Goal: Information Seeking & Learning: Check status

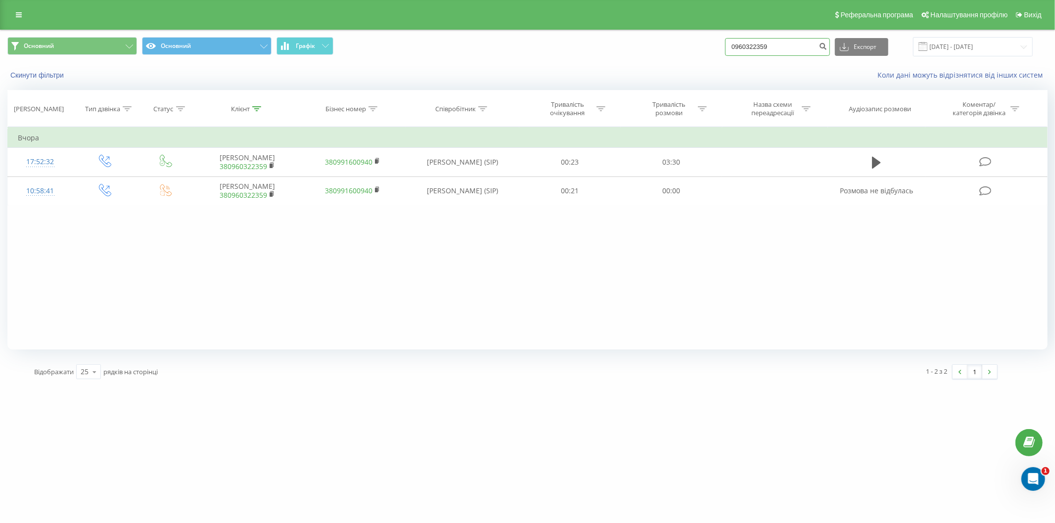
click at [805, 51] on input "0960322359" at bounding box center [777, 47] width 105 height 18
drag, startPoint x: 810, startPoint y: 46, endPoint x: 741, endPoint y: 53, distance: 69.1
click at [661, 55] on div "Основний Основний Графік 0960322359 Експорт .csv .xls .xlsx 21.05.2025 - 21.08.…" at bounding box center [527, 46] width 1040 height 19
paste input "89794952"
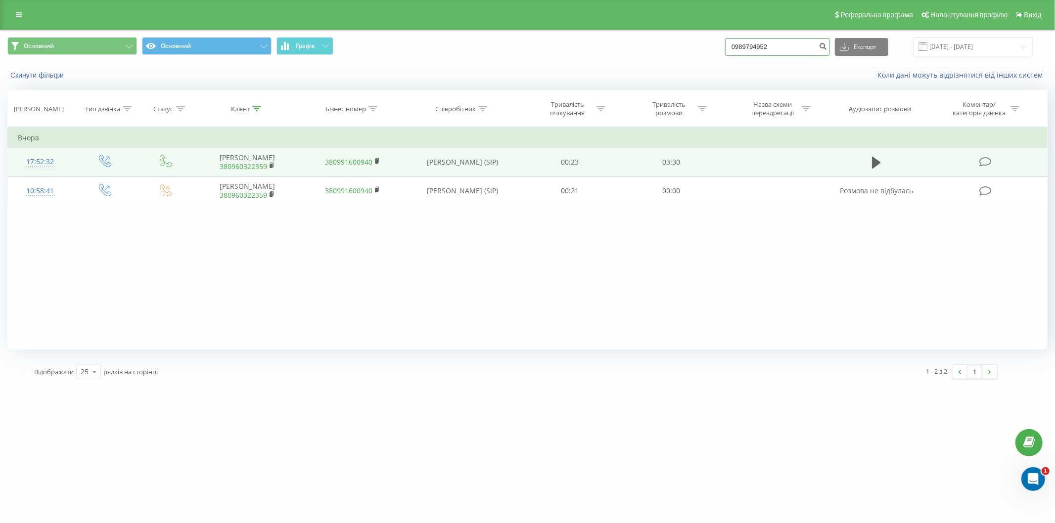
type input "0989794952"
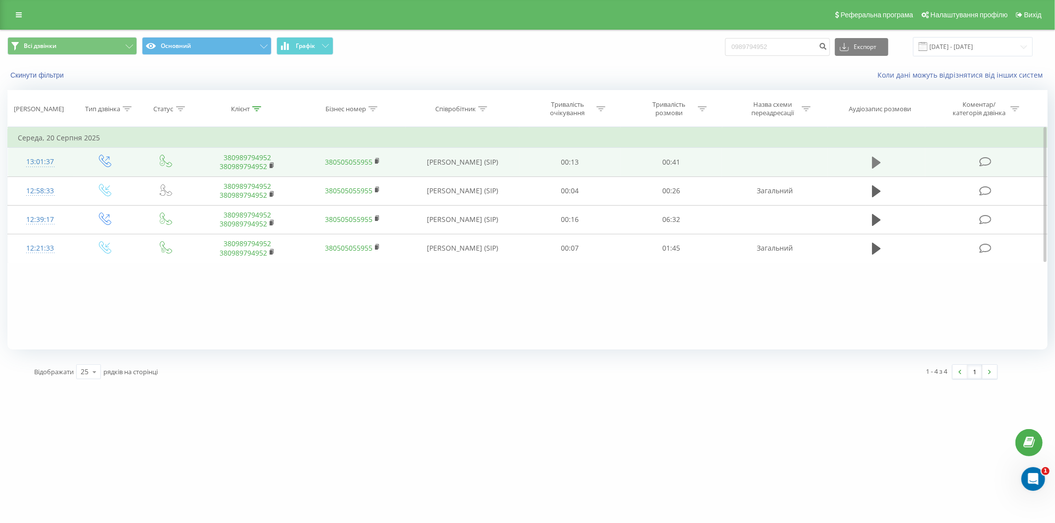
click at [874, 161] on icon at bounding box center [876, 163] width 9 height 12
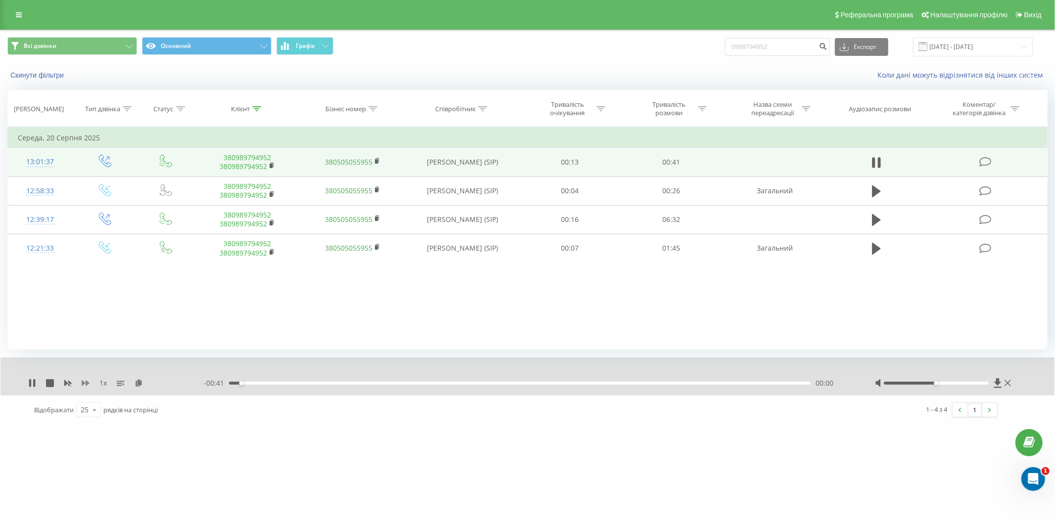
click at [82, 382] on icon at bounding box center [86, 383] width 8 height 6
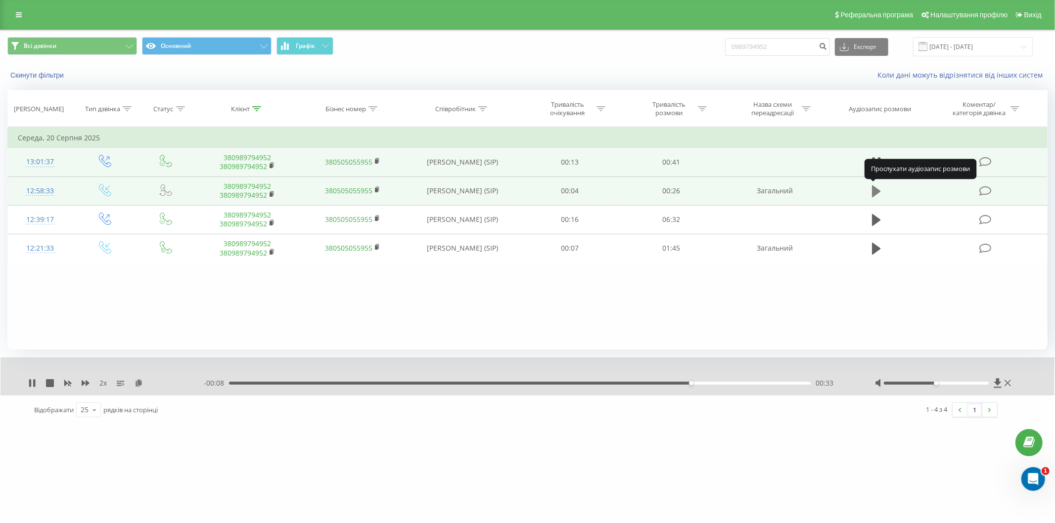
click at [879, 193] on icon at bounding box center [876, 191] width 9 height 14
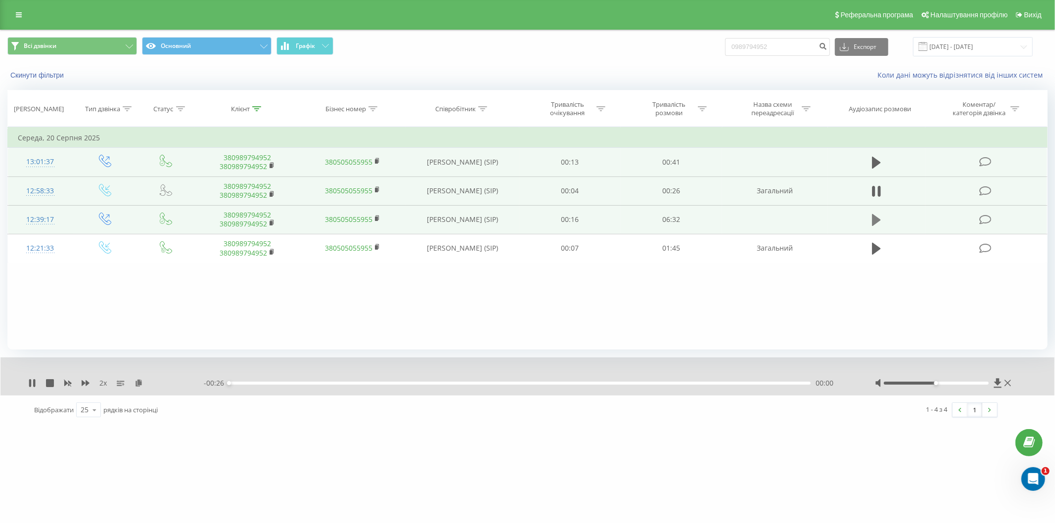
click at [878, 216] on icon at bounding box center [876, 220] width 9 height 14
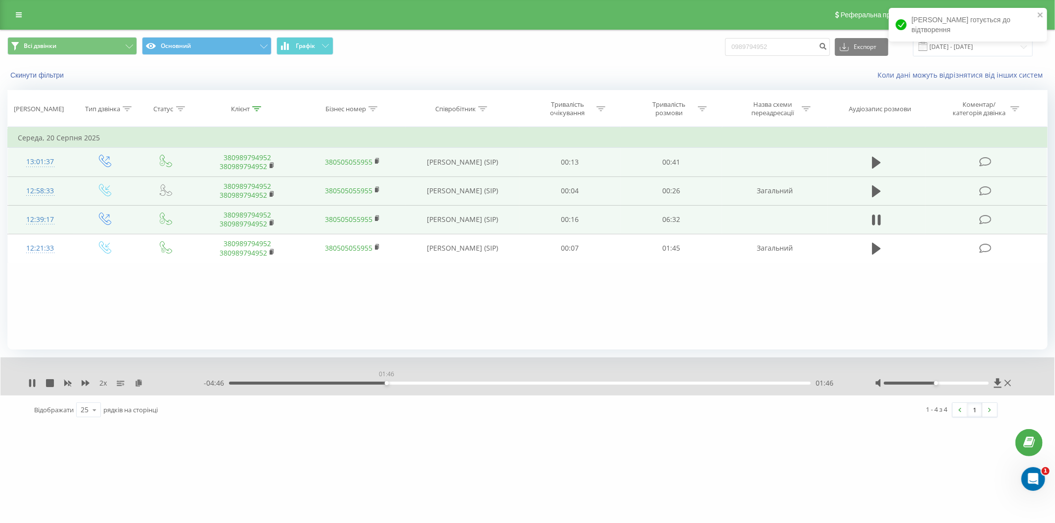
click at [386, 382] on div "01:46" at bounding box center [520, 383] width 582 height 3
click at [463, 383] on div "01:46" at bounding box center [520, 383] width 582 height 3
click at [391, 380] on div "- 06:32 00:00 00:00" at bounding box center [527, 383] width 646 height 10
click at [396, 384] on div "00:00" at bounding box center [520, 383] width 582 height 3
click at [372, 383] on div "01:37" at bounding box center [520, 383] width 582 height 3
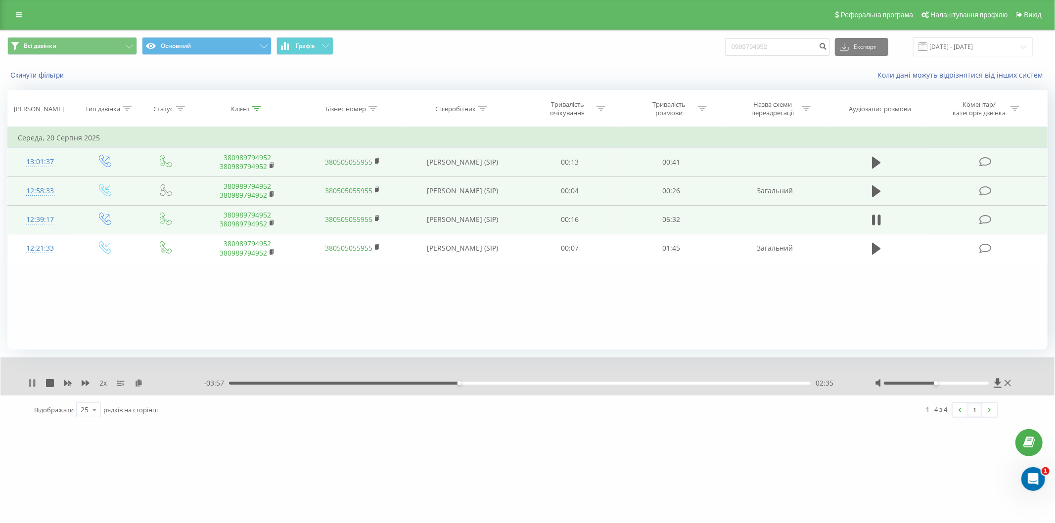
click at [34, 381] on icon at bounding box center [34, 383] width 2 height 8
click at [805, 36] on div "Всі дзвінки Основний Графік 0989794952 Експорт .csv .xls .xlsx 22.05.2025 - 22.…" at bounding box center [527, 46] width 1054 height 33
click at [781, 42] on input "0989794952" at bounding box center [777, 47] width 105 height 18
drag, startPoint x: 784, startPoint y: 45, endPoint x: 752, endPoint y: 44, distance: 32.2
click at [709, 47] on div "Всі дзвінки Основний Графік 0989794952 Експорт .csv .xls .xlsx 22.05.2025 - 22.…" at bounding box center [527, 46] width 1040 height 19
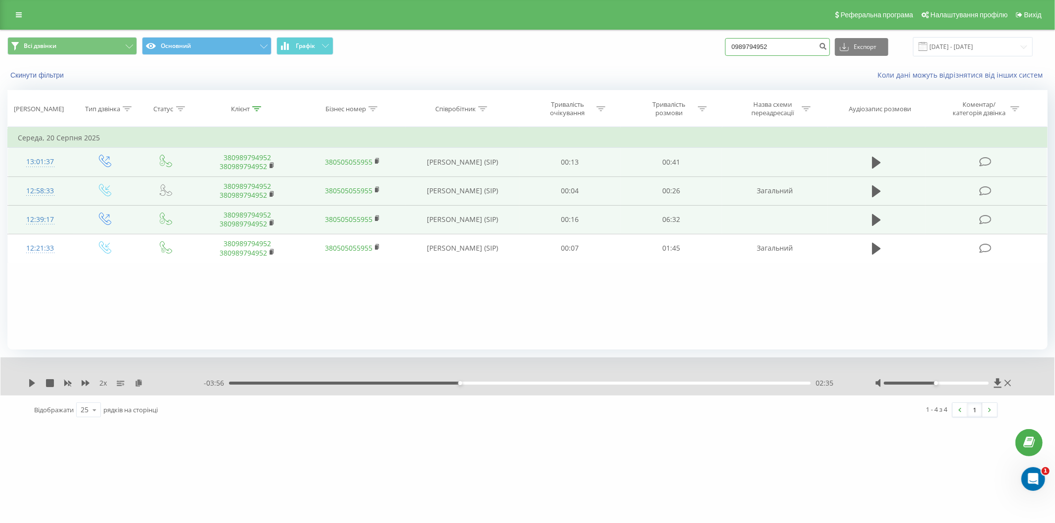
paste input "92057935"
type input "0992057935"
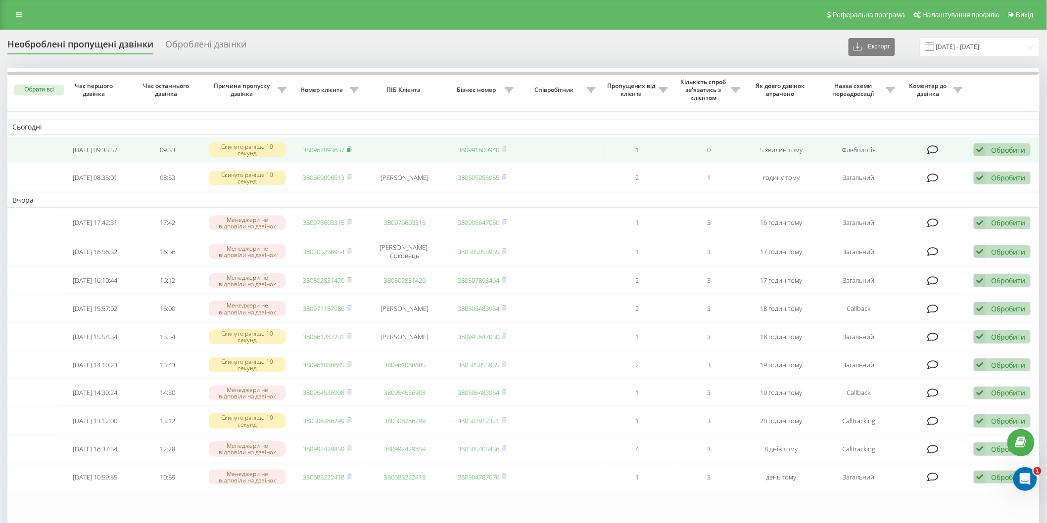
click at [349, 146] on icon at bounding box center [349, 148] width 3 height 4
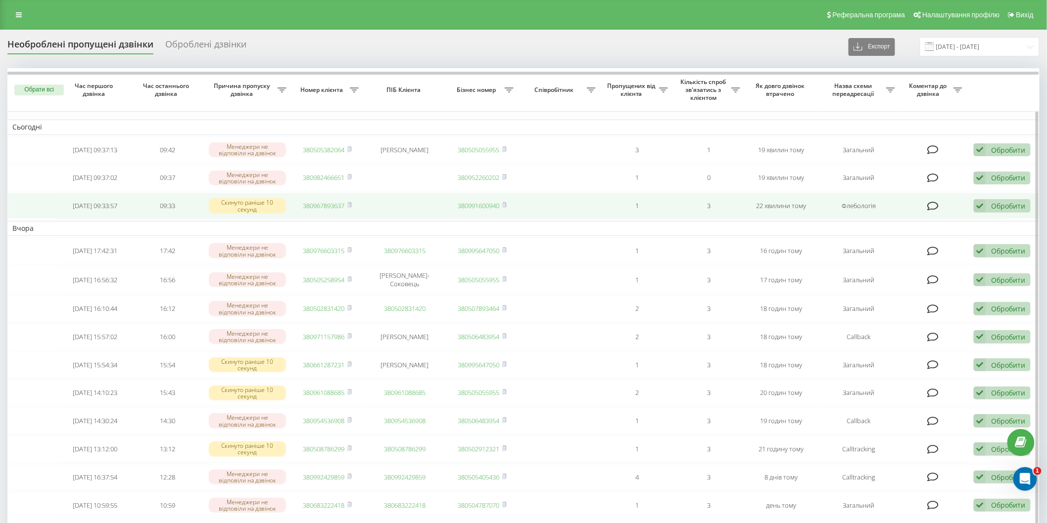
click at [347, 204] on span "380967893637" at bounding box center [327, 205] width 48 height 9
click at [352, 204] on icon at bounding box center [349, 205] width 4 height 6
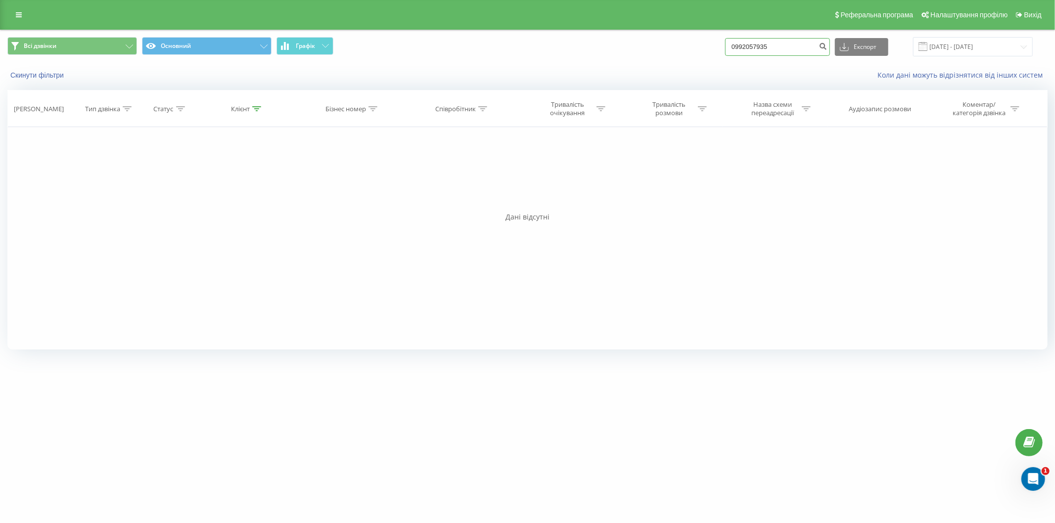
click at [767, 50] on input "0992057935" at bounding box center [777, 47] width 105 height 18
drag, startPoint x: 783, startPoint y: 47, endPoint x: 716, endPoint y: 53, distance: 67.6
click at [716, 53] on div "Всі дзвінки Основний Графік 0992057935 Експорт .csv .xls .xlsx 22.05.2025 - 22.…" at bounding box center [527, 46] width 1040 height 19
paste input "684231077"
type input "0684231077"
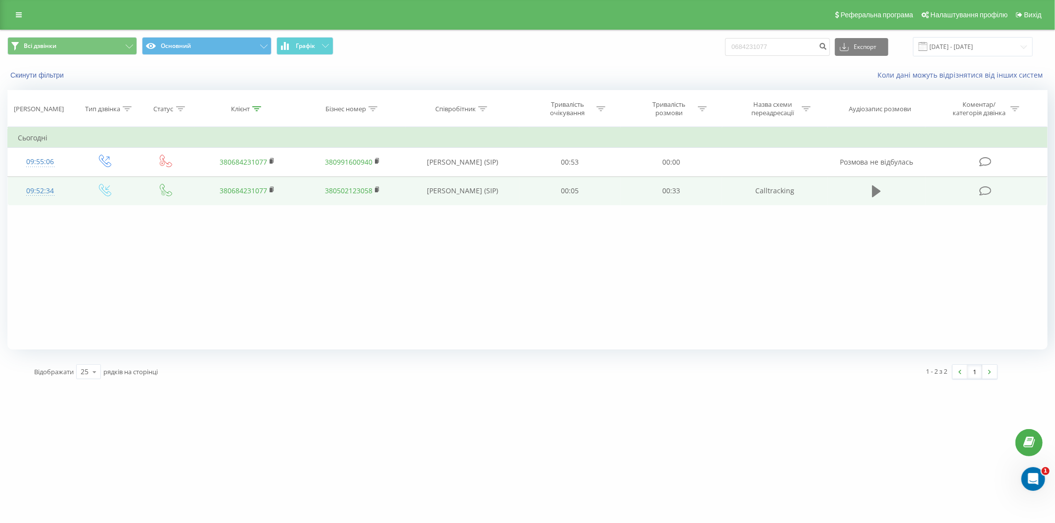
click at [874, 190] on icon at bounding box center [876, 191] width 9 height 12
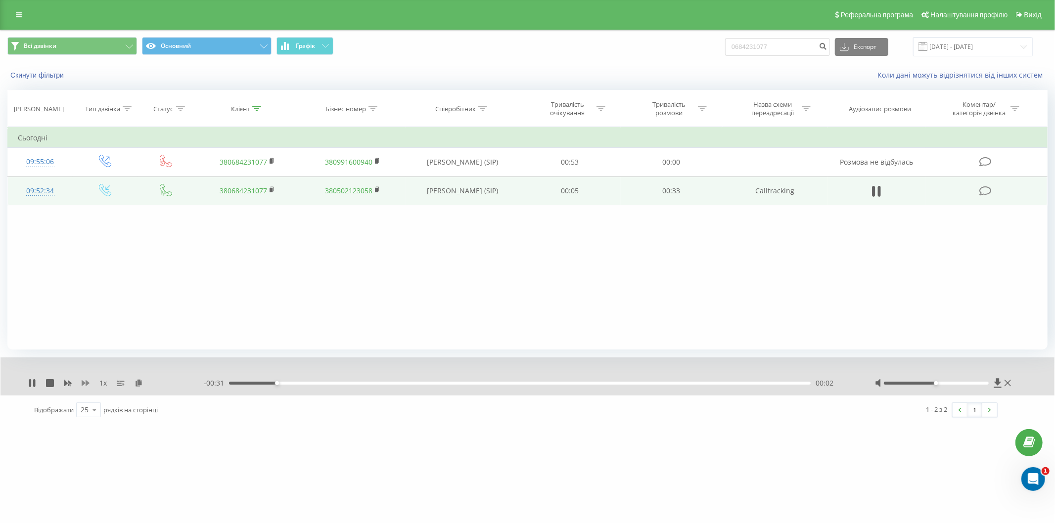
click at [86, 385] on icon at bounding box center [86, 383] width 8 height 8
click at [86, 384] on icon at bounding box center [86, 383] width 8 height 6
click at [33, 380] on icon at bounding box center [34, 383] width 2 height 8
drag, startPoint x: 773, startPoint y: 42, endPoint x: 808, endPoint y: 47, distance: 35.5
click at [775, 42] on input "0684231077" at bounding box center [777, 47] width 105 height 18
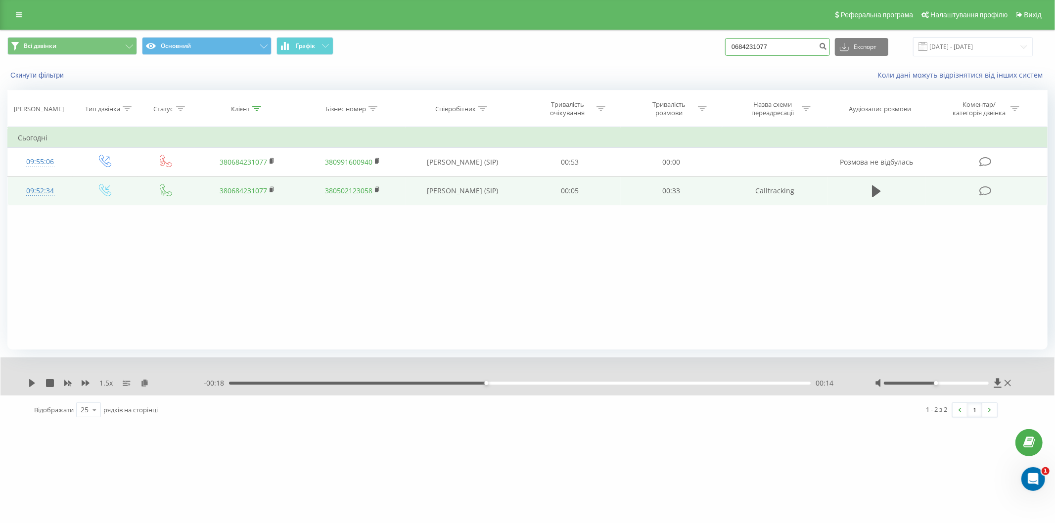
click at [771, 46] on input "0684231077" at bounding box center [777, 47] width 105 height 18
drag, startPoint x: 784, startPoint y: 46, endPoint x: 733, endPoint y: 47, distance: 51.0
click at [733, 47] on input "0684231077" at bounding box center [777, 47] width 105 height 18
paste input "38096789363"
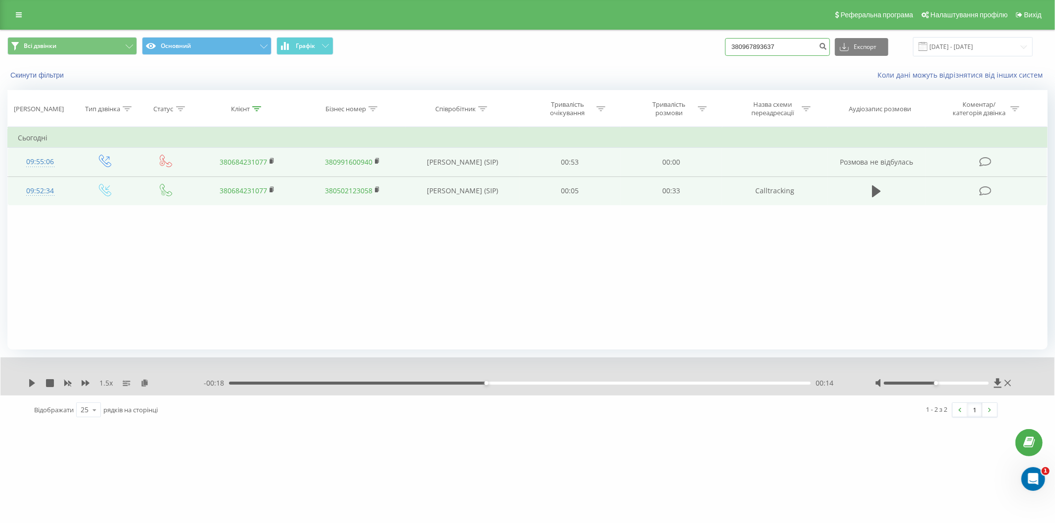
type input "380967893637"
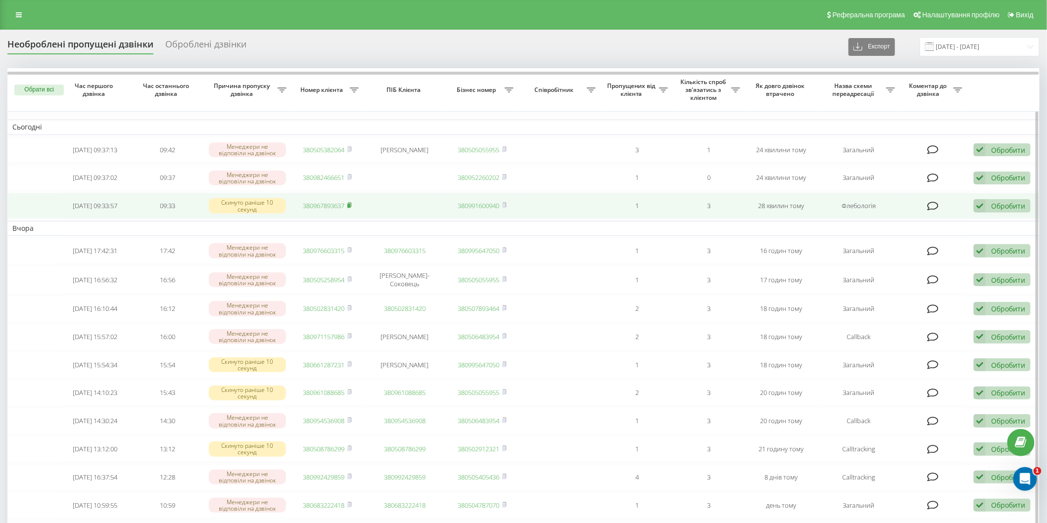
click at [352, 201] on span at bounding box center [349, 205] width 4 height 9
click at [994, 202] on div "Обробити" at bounding box center [1008, 205] width 34 height 9
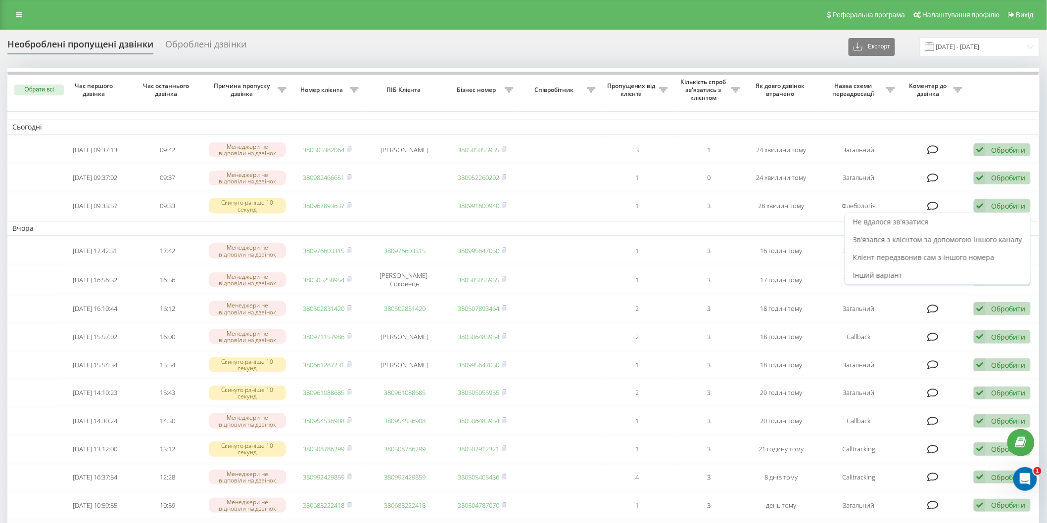
click at [988, 216] on div "Не вдалося зв'язатися" at bounding box center [937, 222] width 185 height 18
